Goal: Task Accomplishment & Management: Complete application form

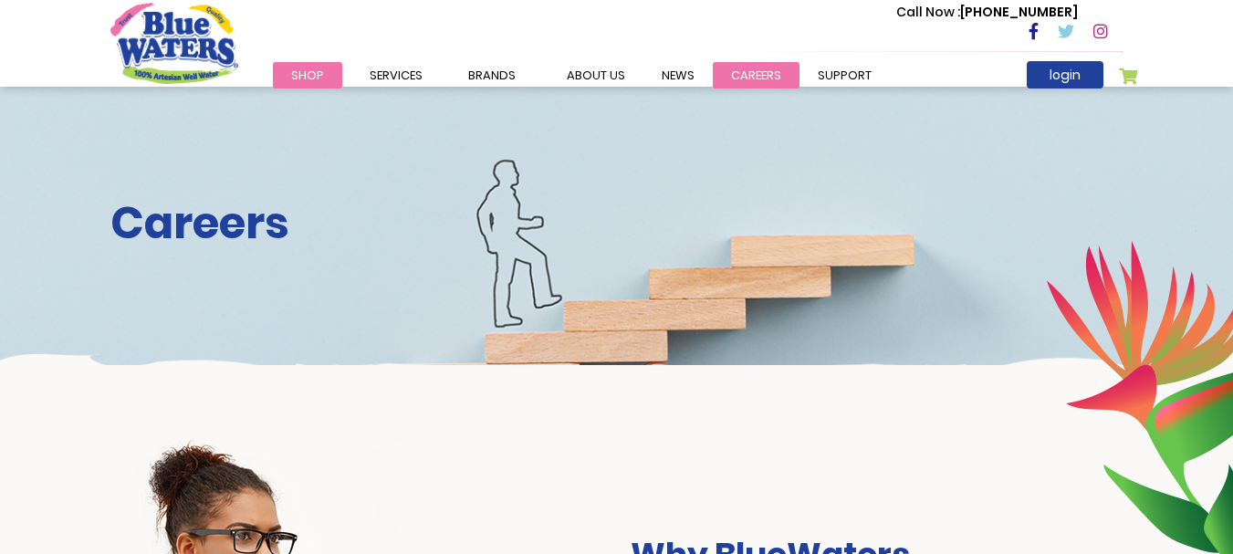
click at [758, 66] on link "careers" at bounding box center [756, 75] width 87 height 26
click at [745, 78] on link "careers" at bounding box center [756, 75] width 87 height 26
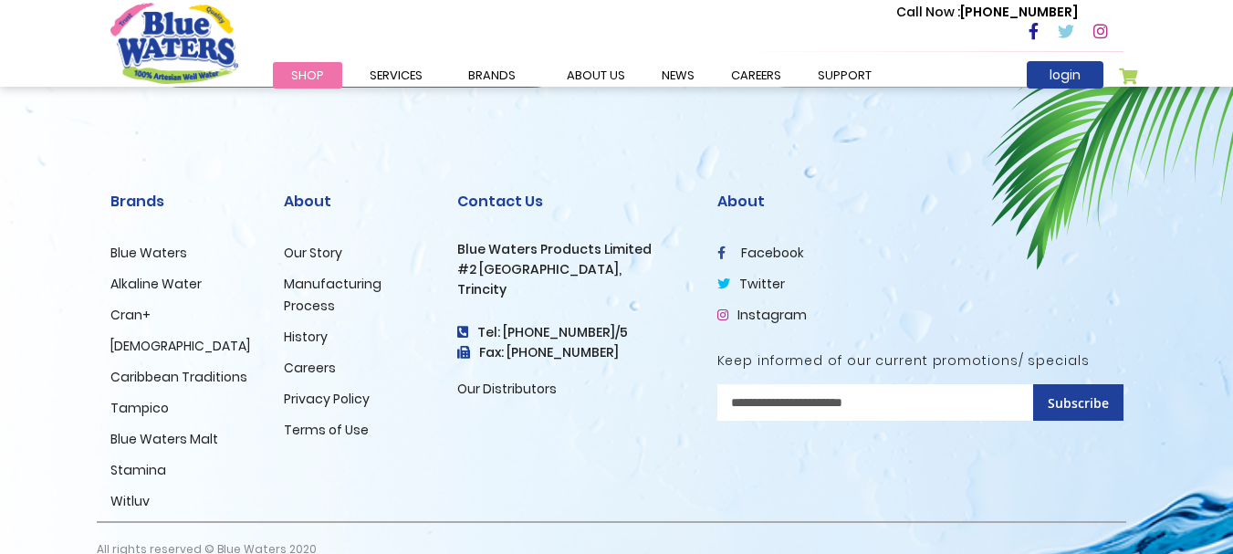
scroll to position [1973, 0]
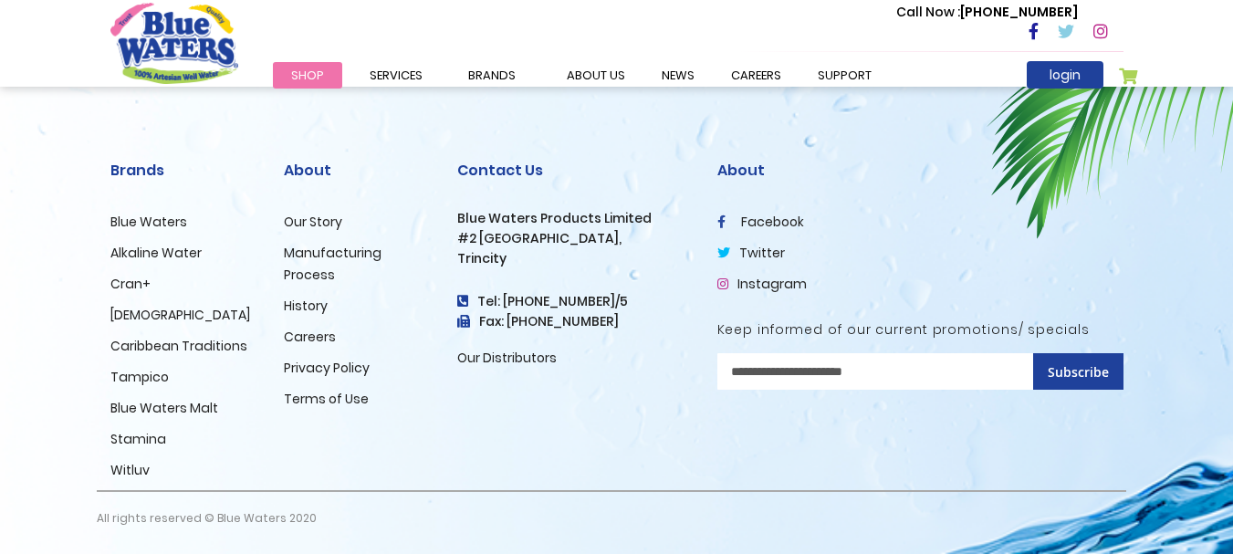
click at [316, 328] on link "Careers" at bounding box center [310, 337] width 52 height 18
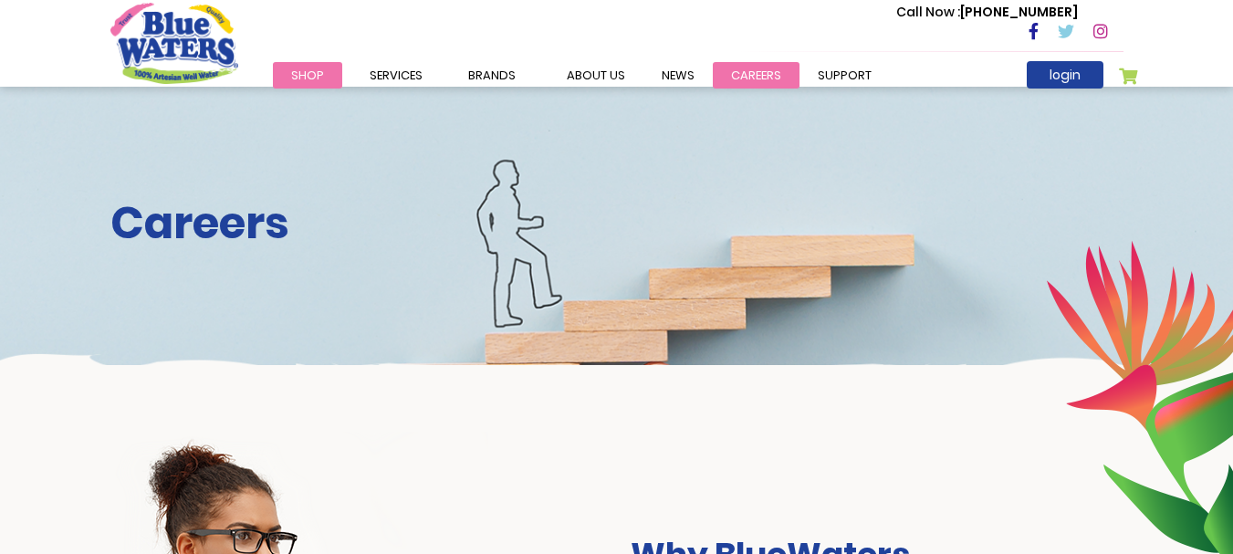
click at [745, 73] on link "careers" at bounding box center [756, 75] width 87 height 26
click at [840, 68] on link "support" at bounding box center [845, 75] width 90 height 26
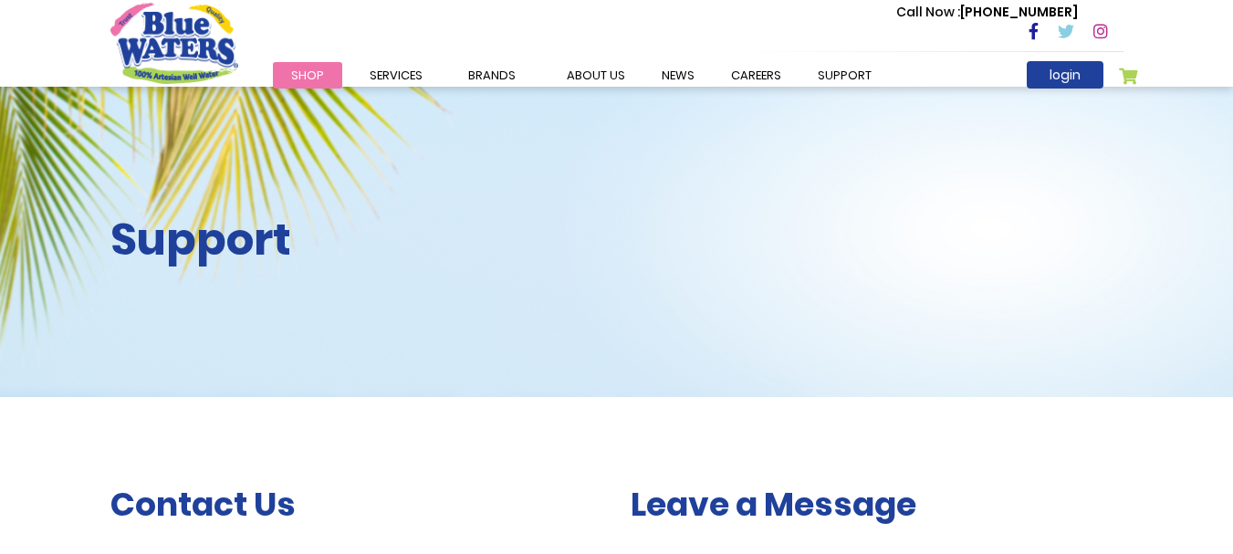
scroll to position [487, 0]
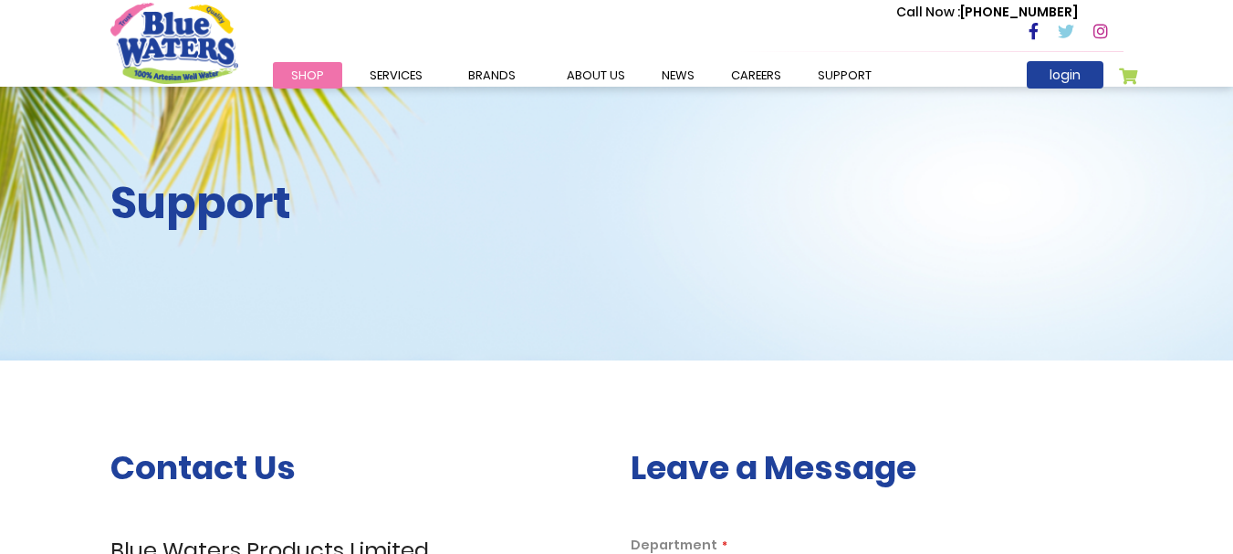
scroll to position [0, 0]
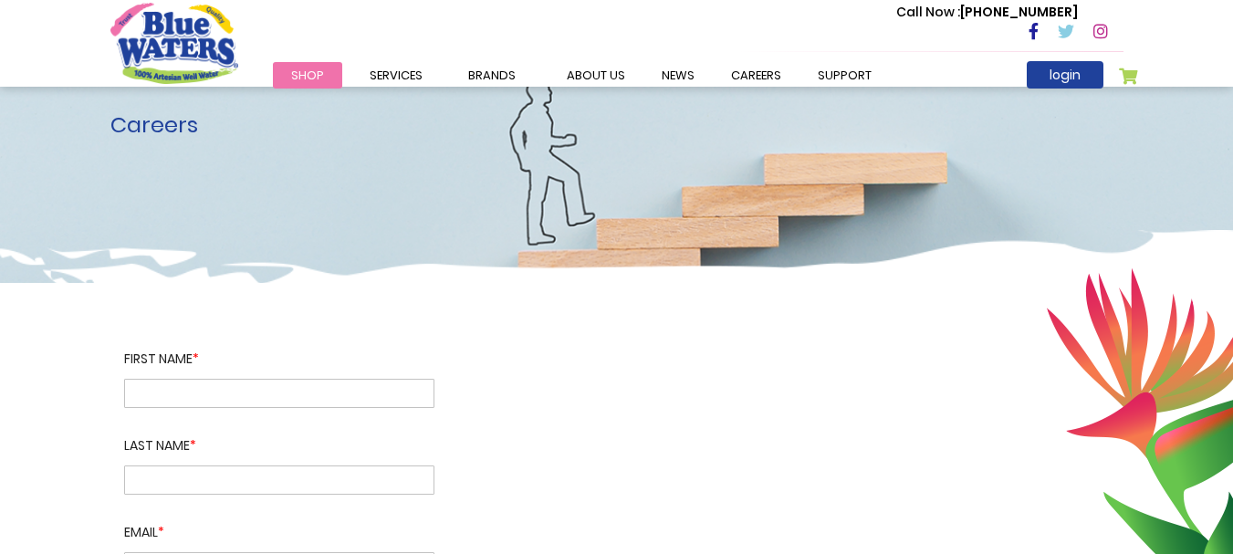
scroll to position [83, 0]
click at [114, 389] on div "First name *" at bounding box center [279, 378] width 338 height 58
click at [127, 393] on input "text" at bounding box center [279, 392] width 310 height 29
type input "********"
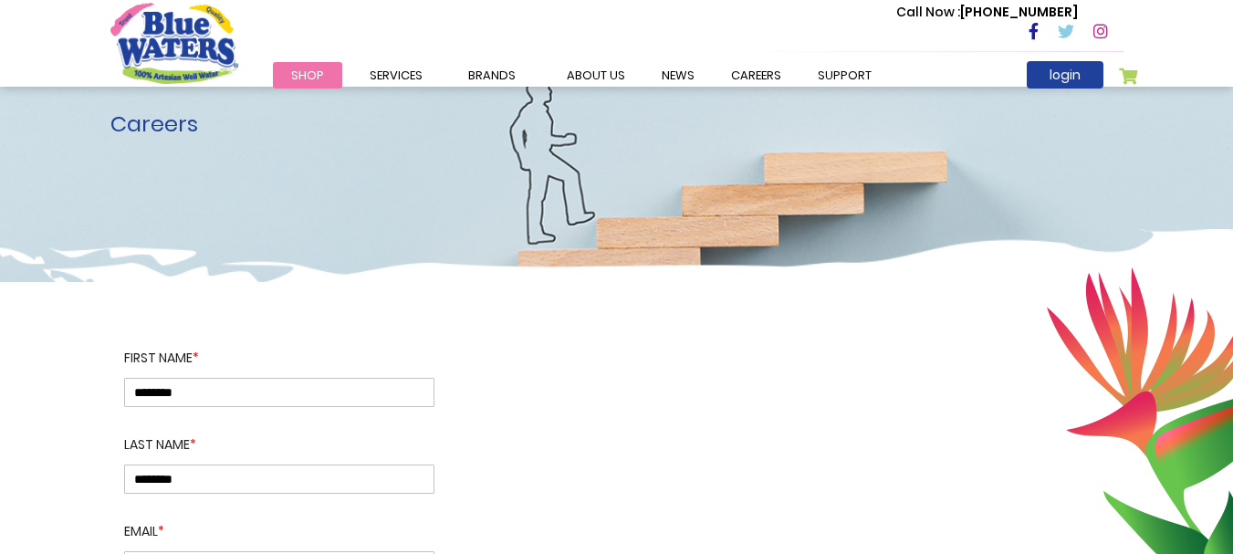
type input "**********"
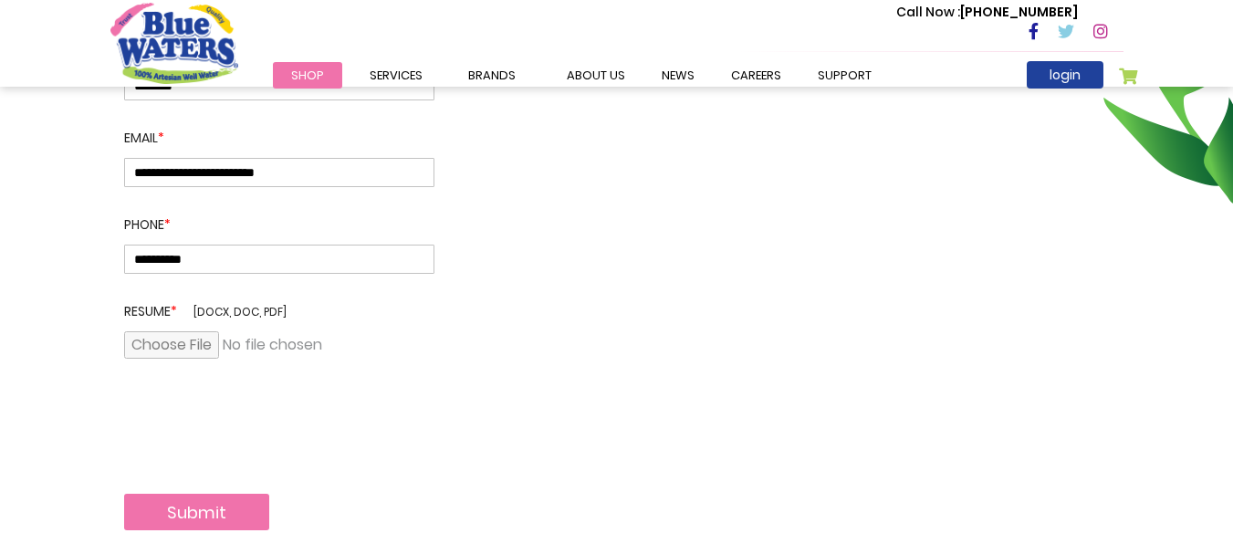
scroll to position [486, 0]
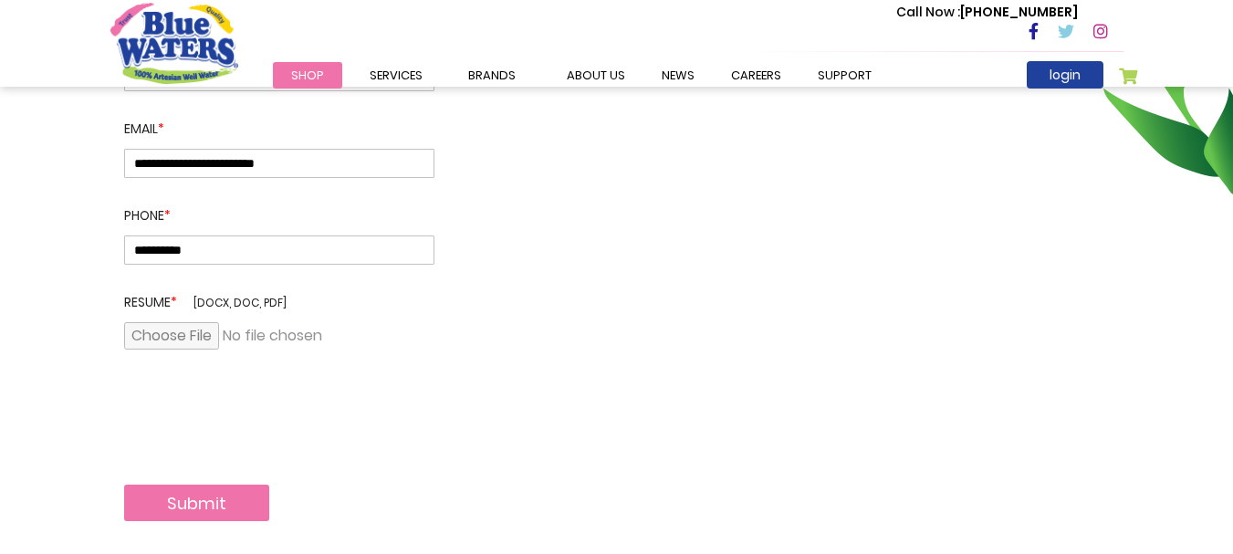
click at [175, 339] on input "file" at bounding box center [279, 335] width 310 height 27
type input "**********"
click at [255, 508] on button "Submit" at bounding box center [196, 503] width 145 height 37
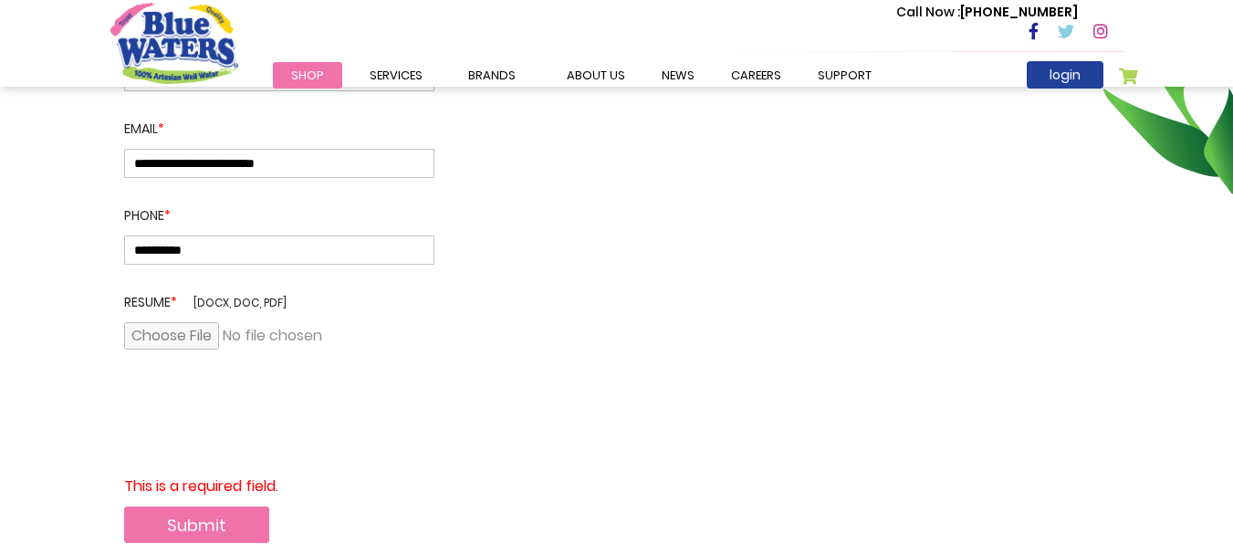
click at [179, 530] on button "Submit" at bounding box center [196, 525] width 145 height 37
click at [189, 536] on button "Submit" at bounding box center [196, 525] width 145 height 37
click at [159, 528] on button "Submit" at bounding box center [196, 525] width 145 height 37
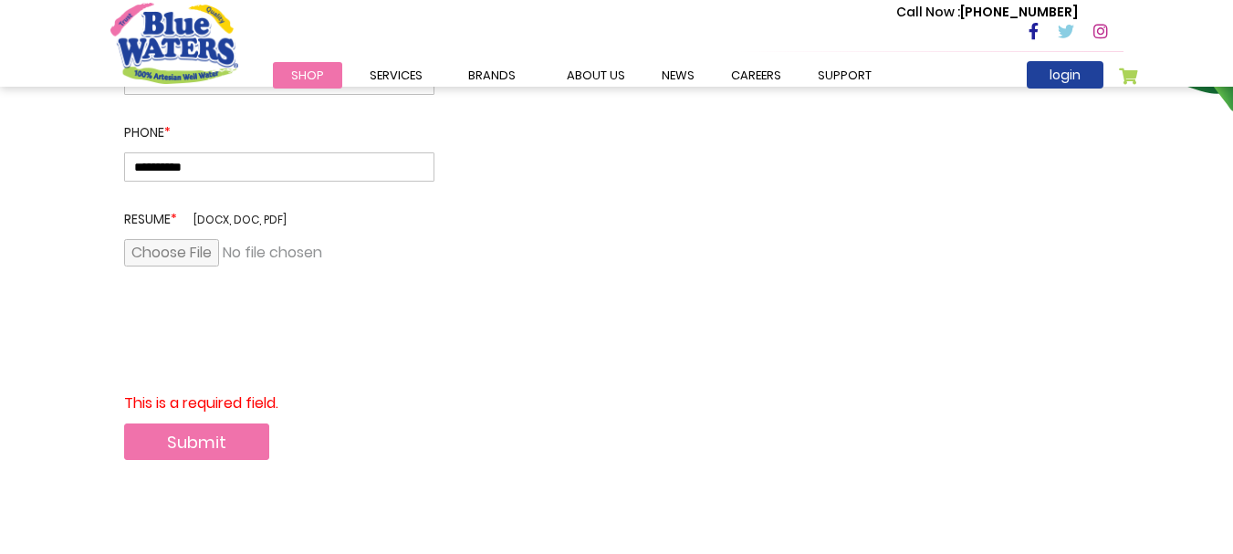
scroll to position [584, 0]
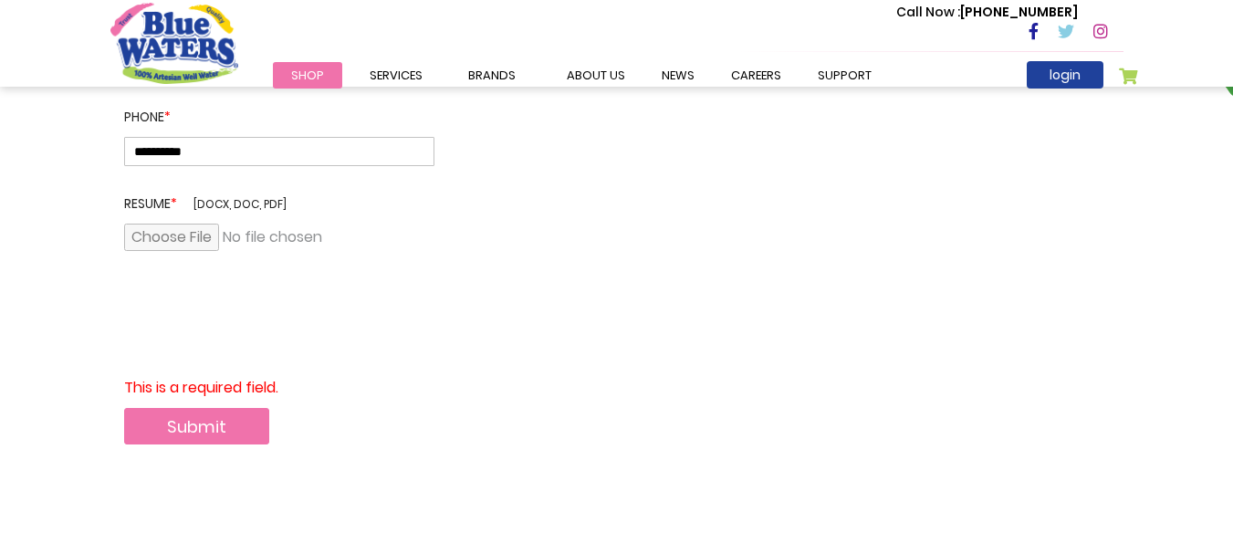
click at [129, 431] on button "Submit" at bounding box center [196, 426] width 145 height 37
click at [144, 440] on button "Submit" at bounding box center [196, 426] width 145 height 37
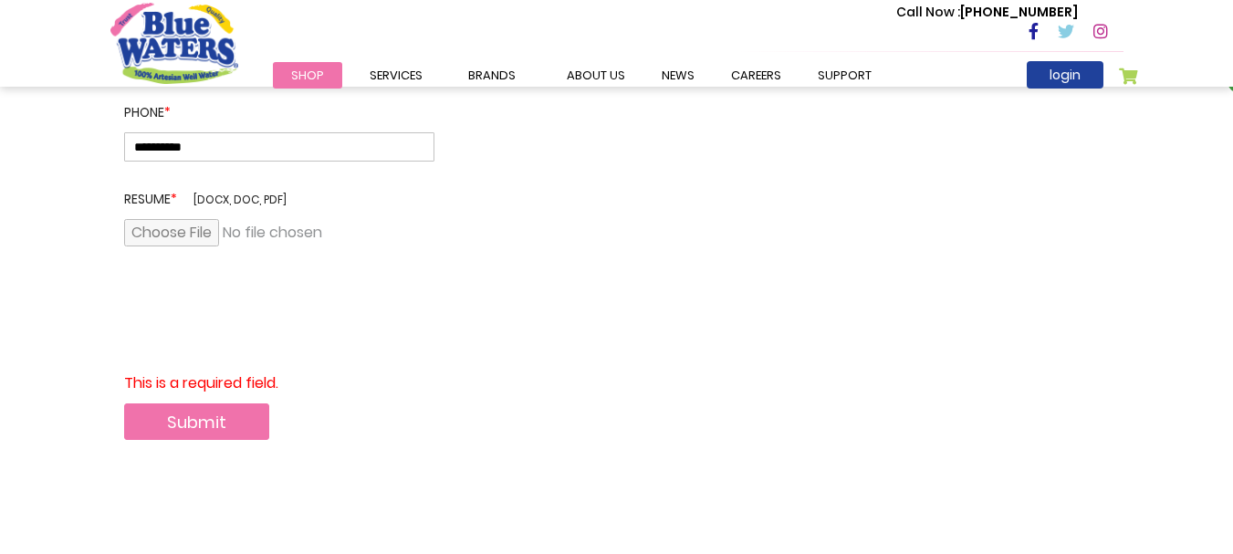
click at [181, 436] on button "Submit" at bounding box center [196, 421] width 145 height 37
click at [160, 385] on div "This is a required field." at bounding box center [279, 383] width 310 height 22
click at [195, 436] on button "Submit" at bounding box center [196, 421] width 145 height 37
click at [207, 460] on div "**********" at bounding box center [617, 324] width 1041 height 962
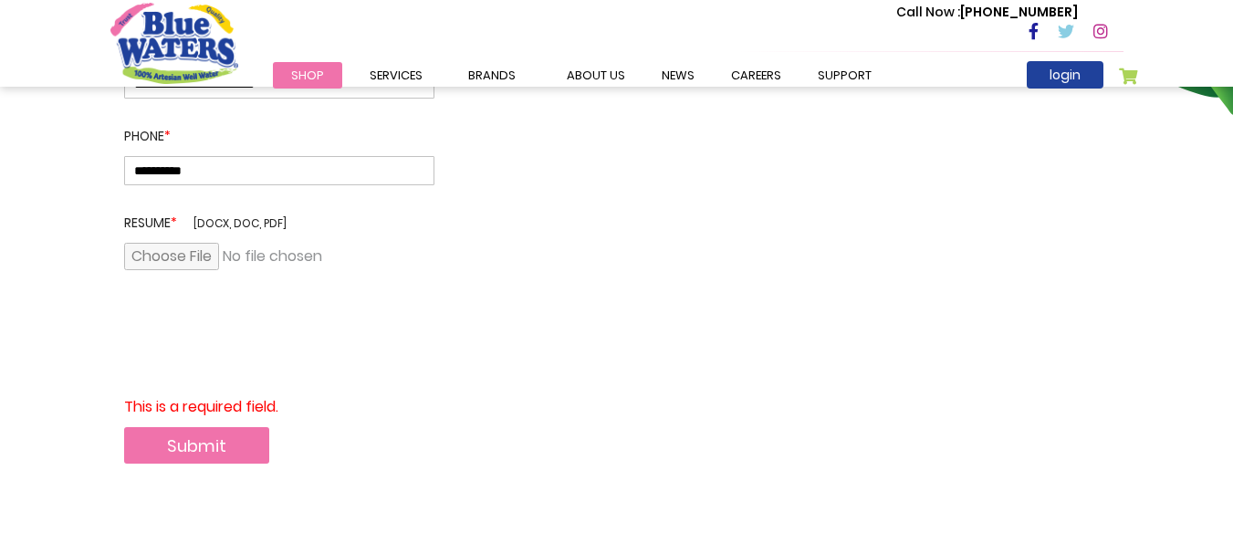
scroll to position [498, 0]
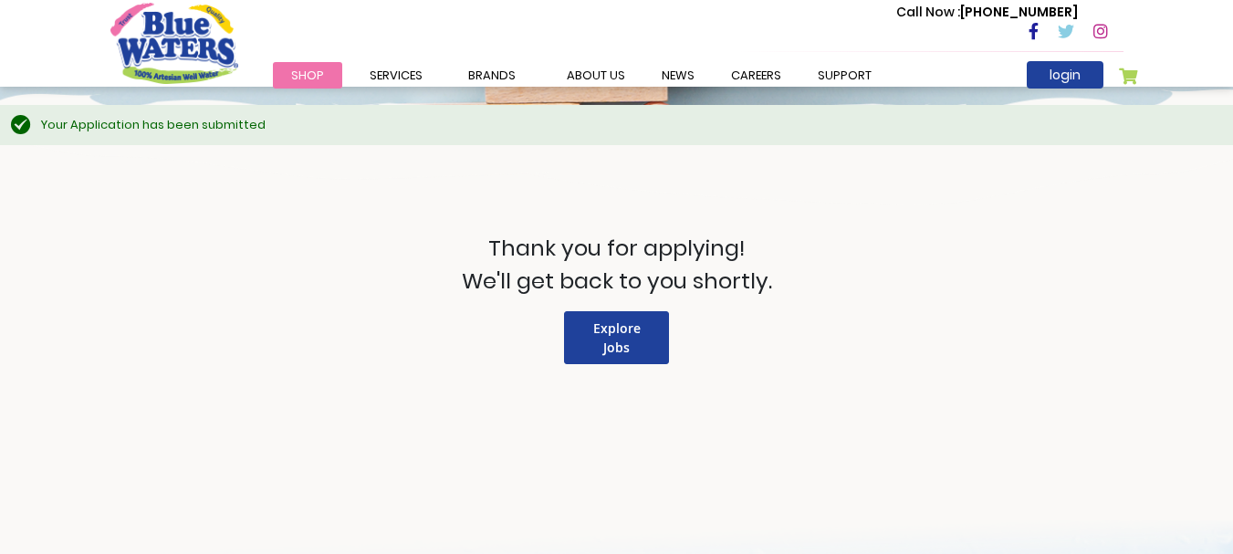
scroll to position [264, 0]
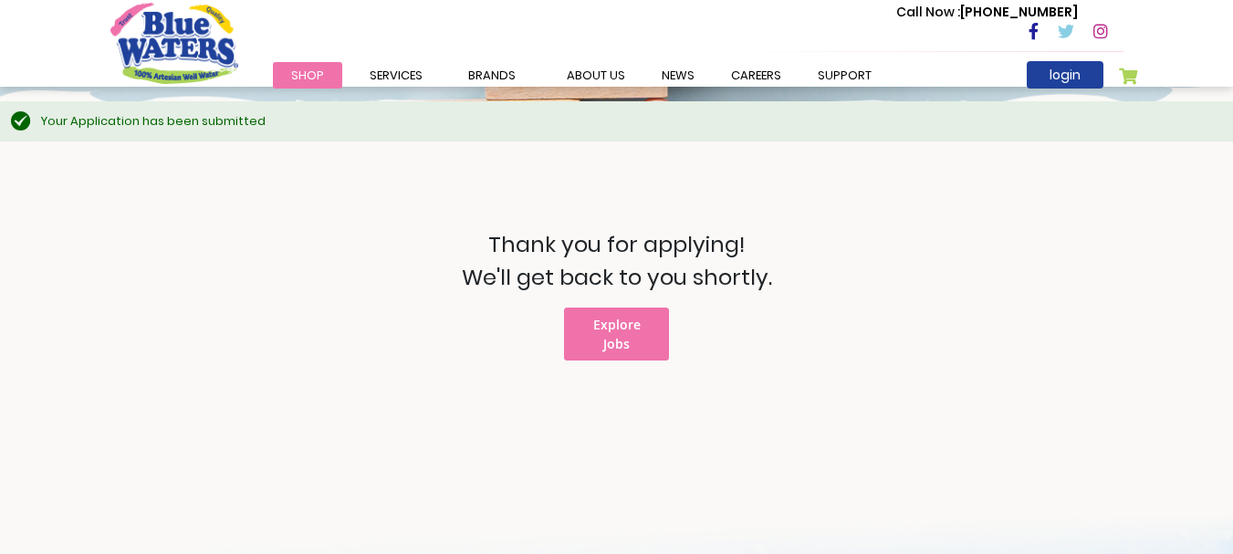
click at [579, 339] on link "Explore Jobs" at bounding box center [616, 334] width 105 height 53
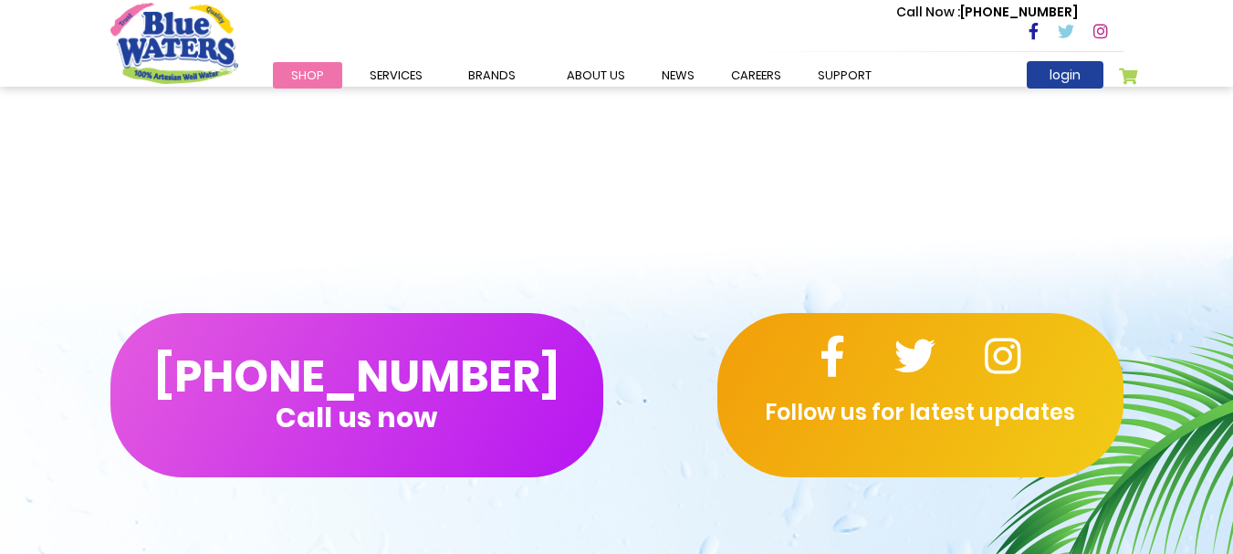
scroll to position [1551, 0]
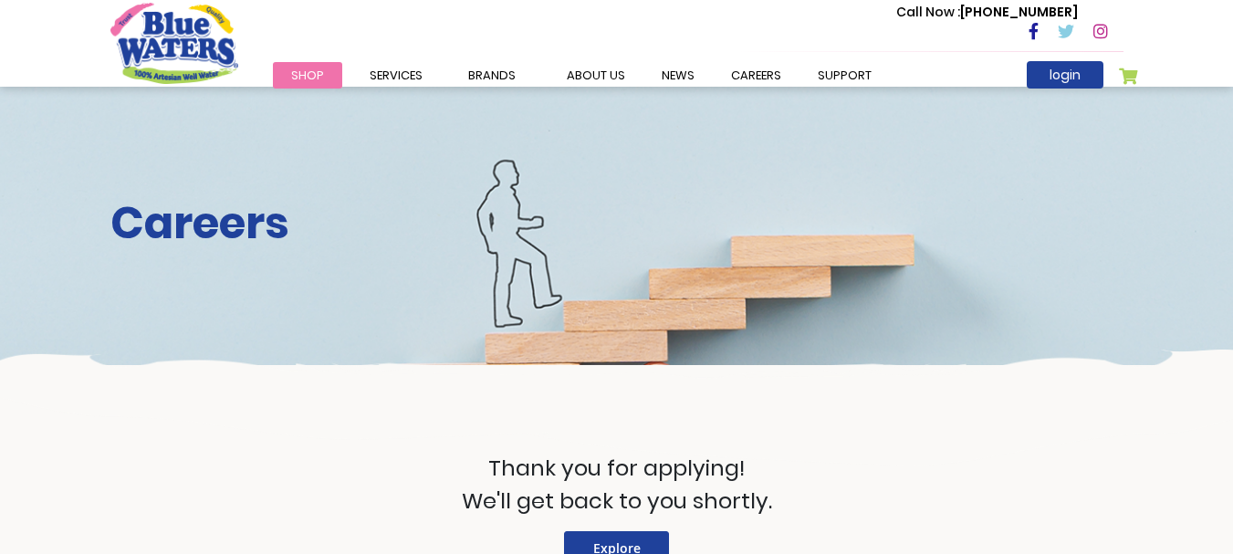
scroll to position [264, 0]
